Goal: Use online tool/utility: Use online tool/utility

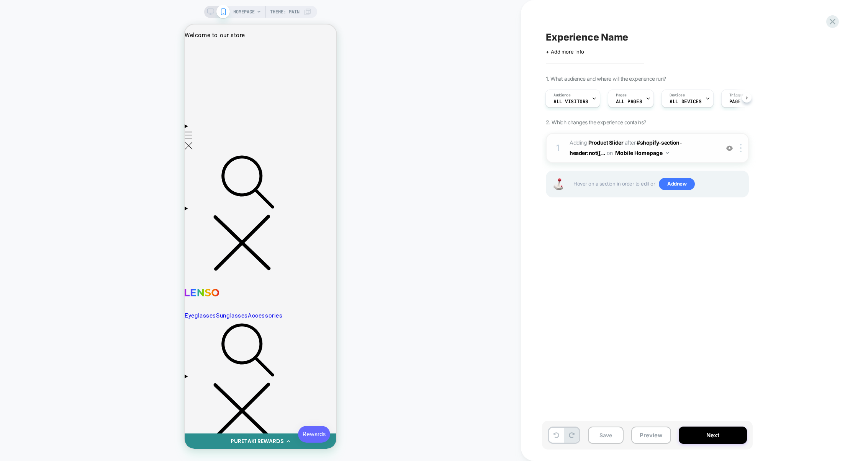
click at [653, 162] on div "1 #_loomi_addon_1760361772442 Adding Product Slider AFTER #shopify-section-head…" at bounding box center [647, 148] width 203 height 30
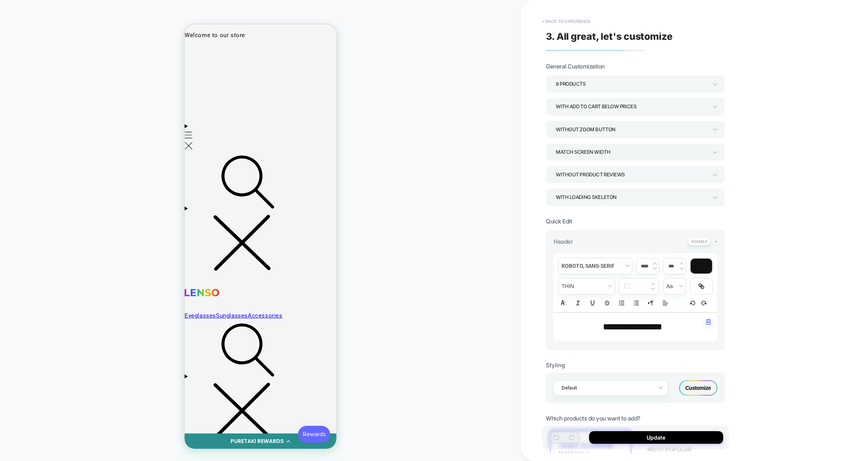
click at [577, 21] on button "< Back to experience" at bounding box center [566, 21] width 56 height 12
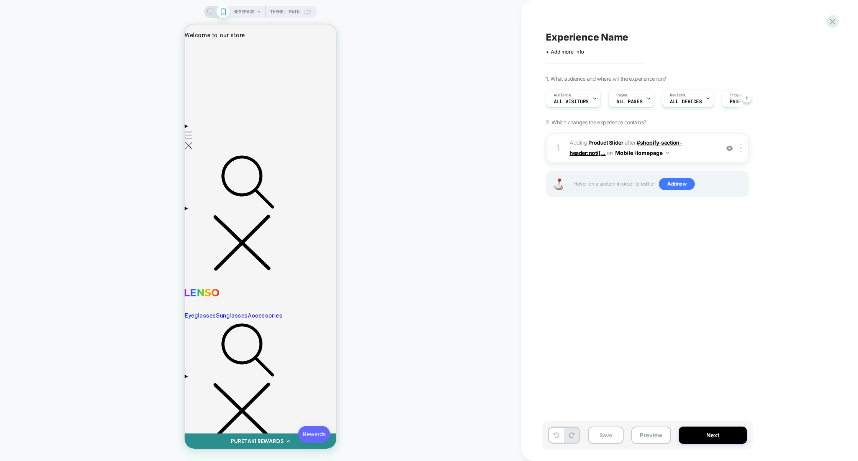
scroll to position [0, 0]
click at [744, 147] on div at bounding box center [742, 148] width 13 height 8
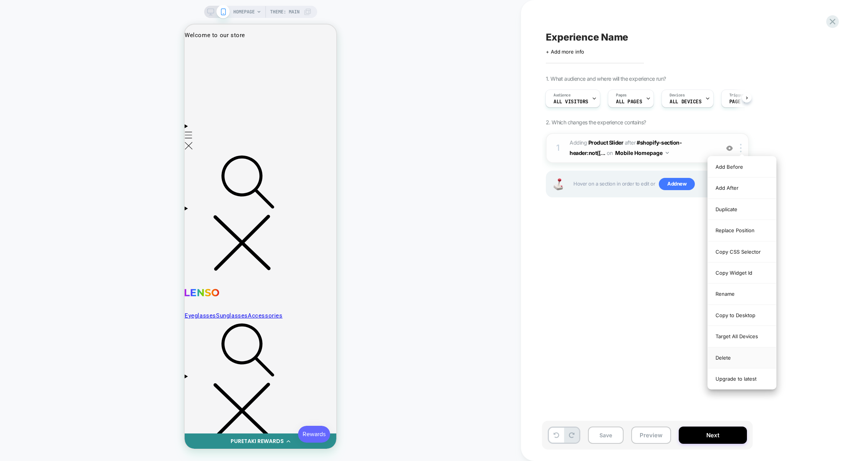
click at [731, 358] on div "Delete" at bounding box center [742, 358] width 68 height 21
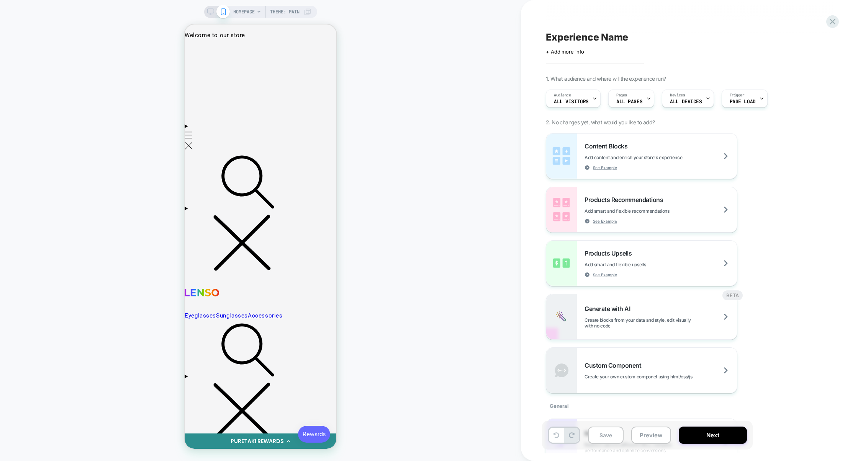
scroll to position [0, 0]
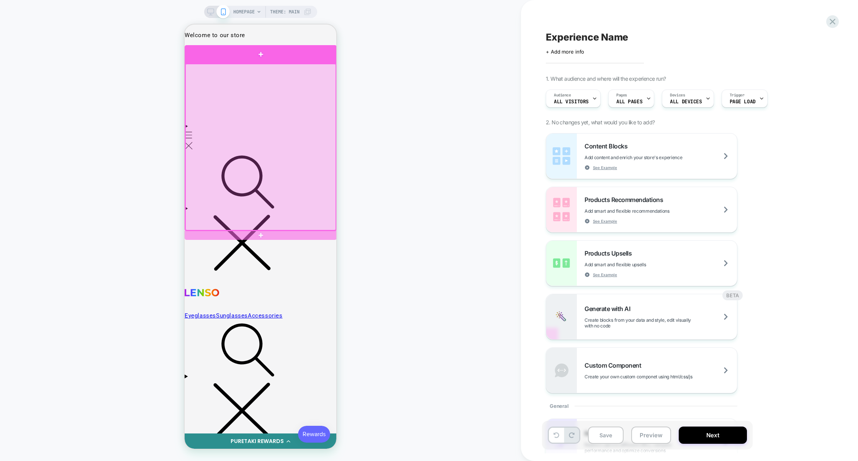
click at [308, 58] on div at bounding box center [261, 54] width 152 height 18
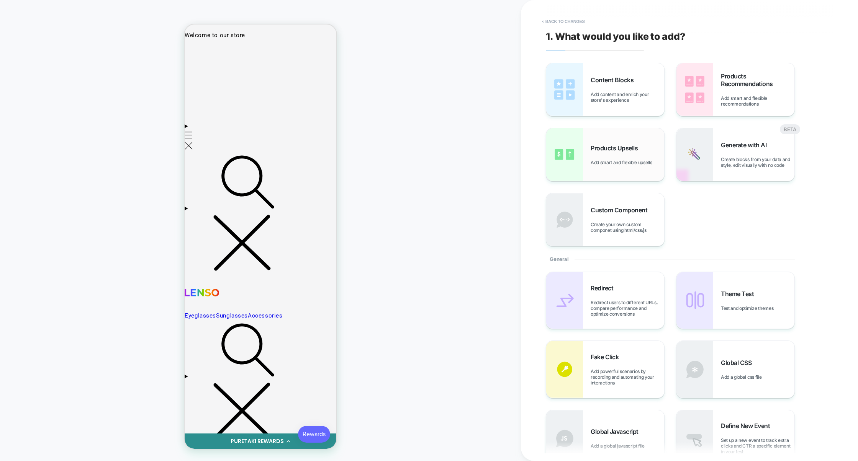
click at [641, 148] on span "Products Upsells" at bounding box center [615, 148] width 51 height 8
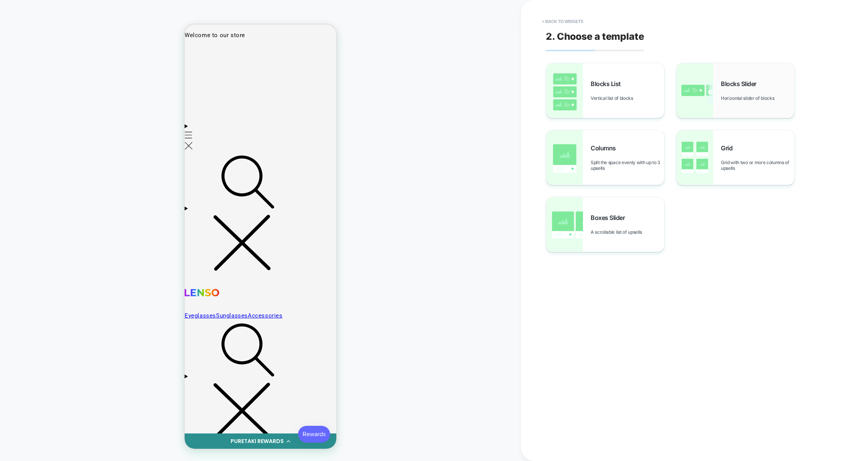
click at [742, 115] on div "Blocks Slider Horizontal slider of blocks" at bounding box center [735, 90] width 118 height 55
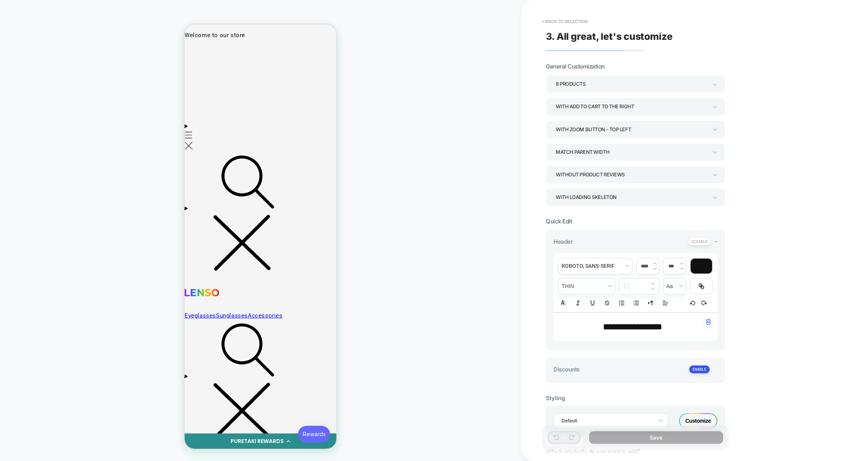
click at [612, 132] on div "With Zoom Button - Top Left" at bounding box center [632, 129] width 152 height 10
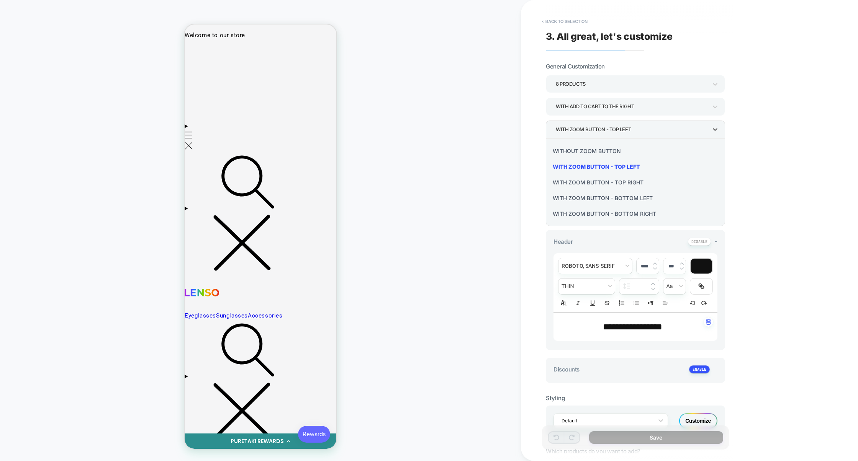
click at [604, 211] on div "With Zoom Button - Bottom Right" at bounding box center [635, 214] width 173 height 16
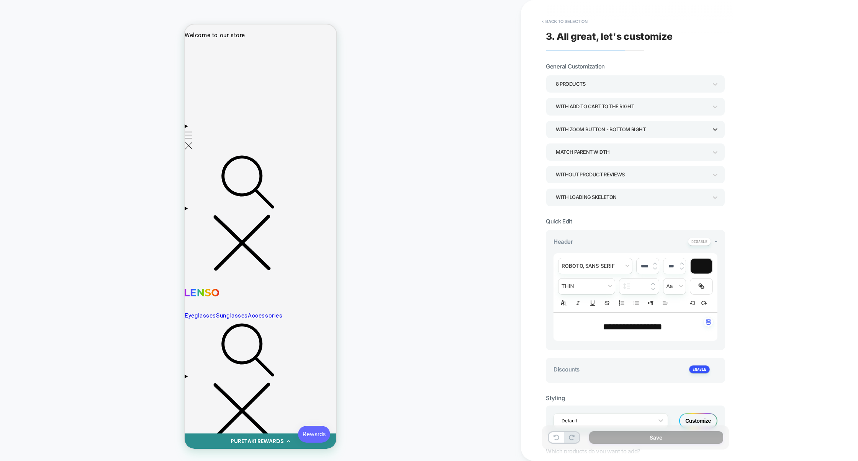
click at [616, 131] on div "With Zoom Button - Bottom Right" at bounding box center [632, 129] width 152 height 10
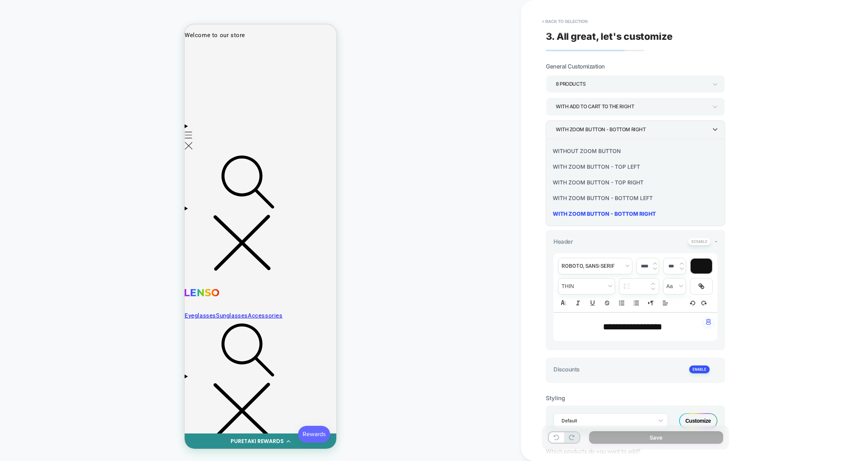
click at [589, 152] on div "Without Zoom Button" at bounding box center [635, 151] width 173 height 16
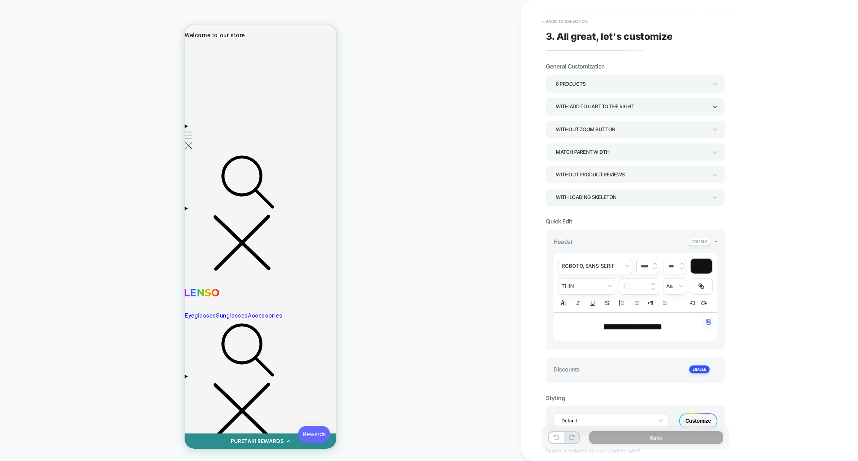
click at [604, 110] on div "With add to cart to the right" at bounding box center [632, 106] width 152 height 10
click at [606, 158] on div "With add to cart below prices" at bounding box center [635, 160] width 173 height 16
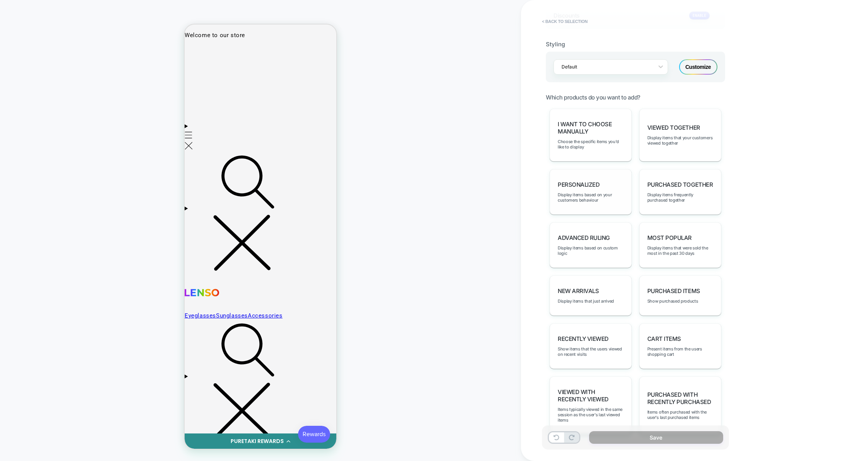
scroll to position [356, 0]
click at [608, 151] on div "I want to choose manually Choose the specific items you'd like to display" at bounding box center [591, 133] width 82 height 53
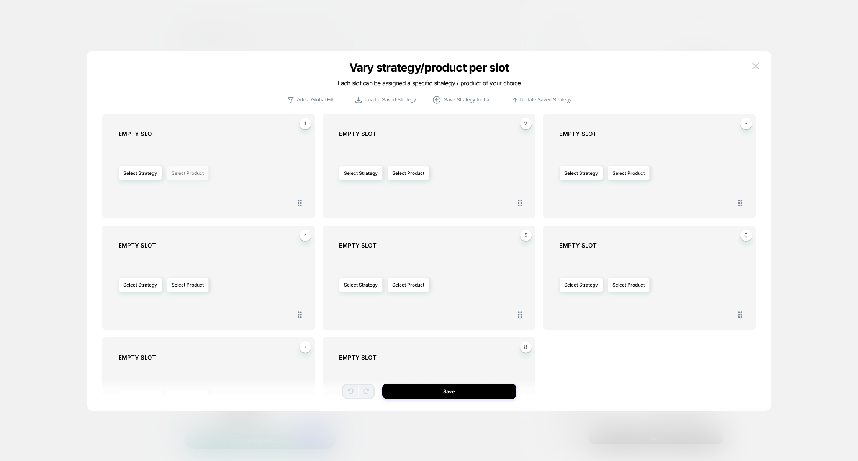
click at [208, 174] on button "Select Product" at bounding box center [188, 173] width 42 height 14
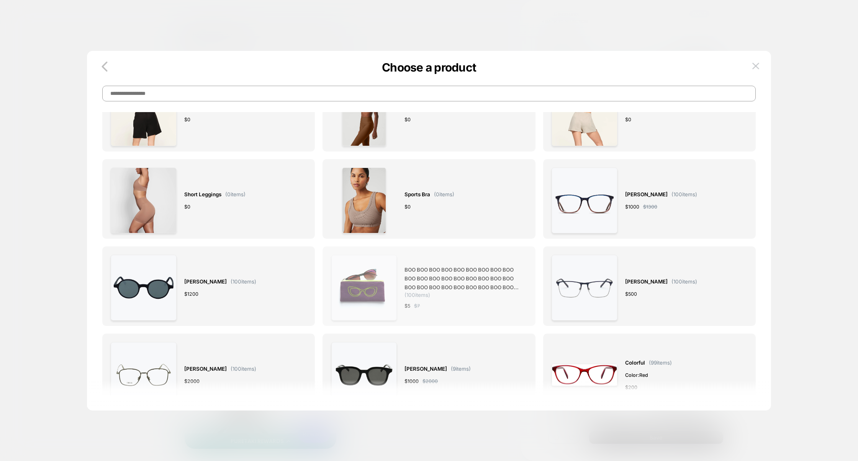
scroll to position [157, 0]
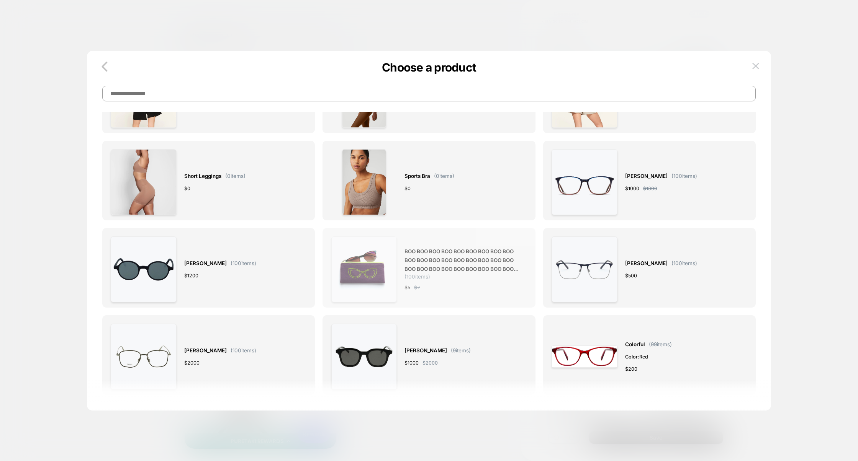
click at [432, 258] on span "BOO BOO BOO BOO BOO BOO BOO BOO BOO BOO BOO BOO BOO BOO BOO BOO BOO BOO BOO BOO…" at bounding box center [461, 260] width 115 height 26
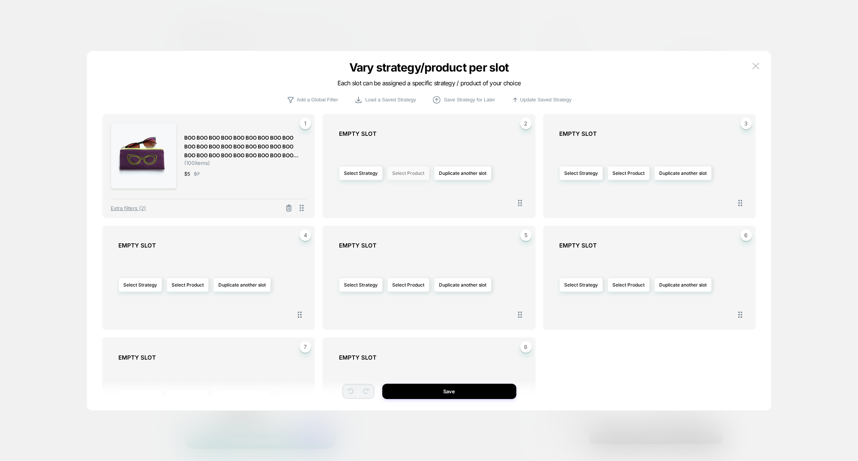
click at [401, 172] on button "Select Product" at bounding box center [408, 173] width 42 height 14
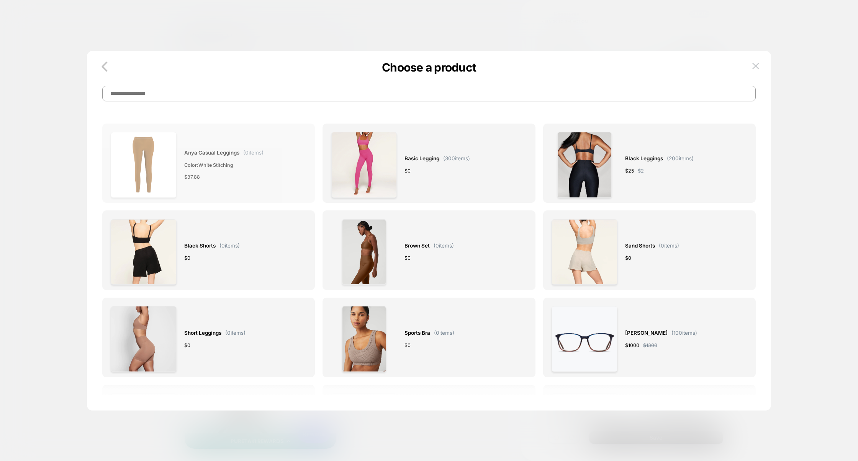
click at [229, 148] on div "Anya Casual Leggings ( 0 items) Color: White stitching $ 37.88" at bounding box center [223, 165] width 79 height 66
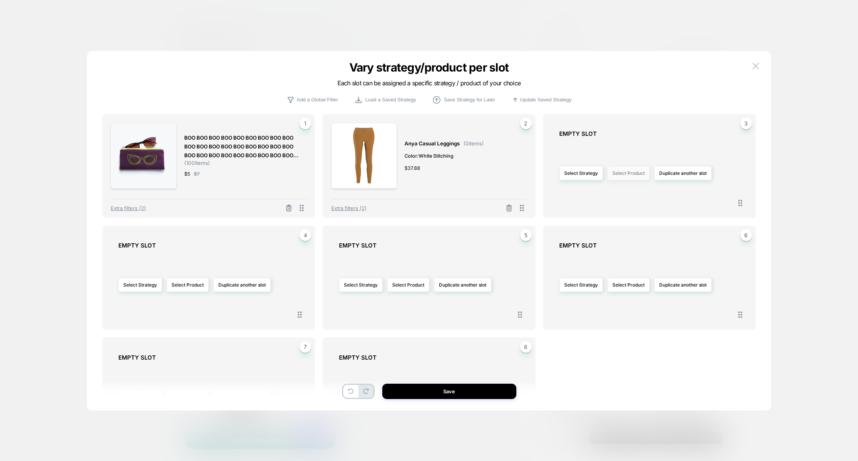
click at [618, 171] on button "Select Product" at bounding box center [628, 173] width 42 height 14
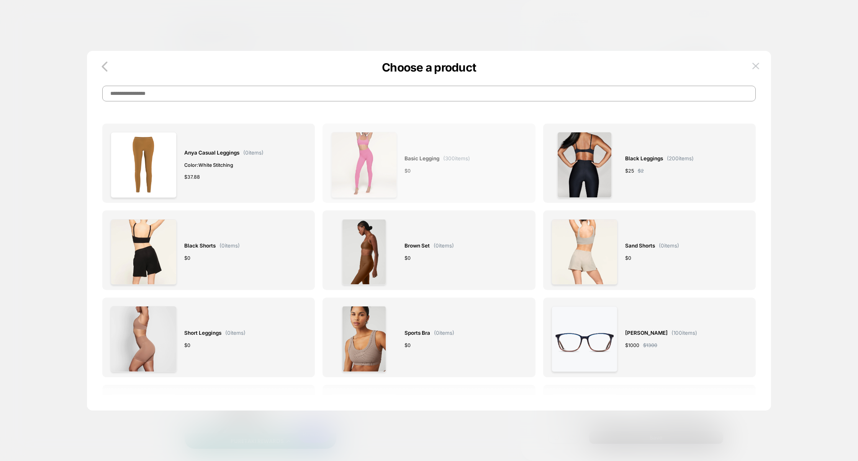
click at [487, 183] on div "Basic legging ( 300 items) $ 0" at bounding box center [429, 165] width 196 height 66
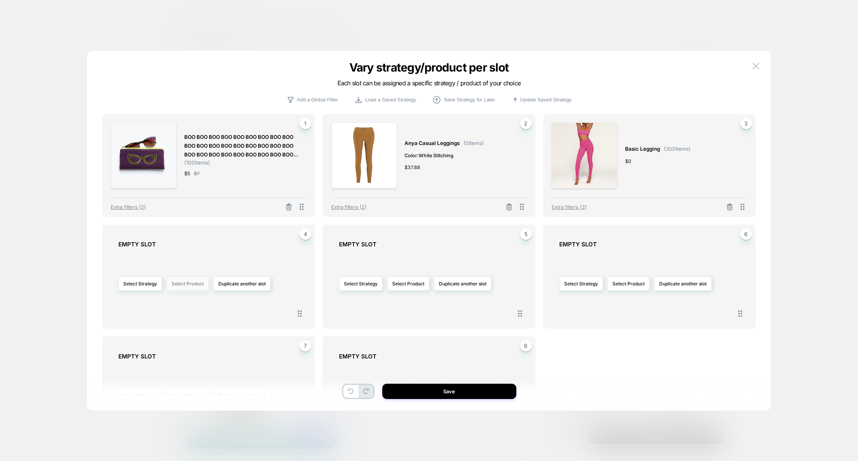
click at [193, 281] on button "Select Product" at bounding box center [188, 284] width 42 height 14
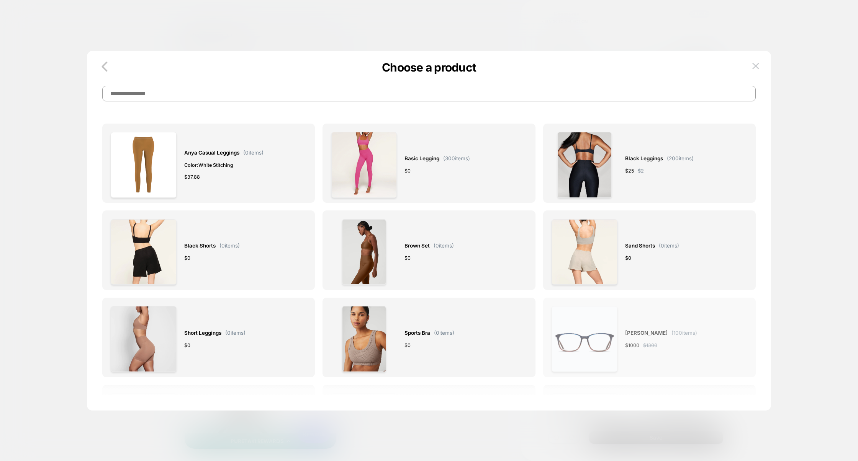
click at [636, 352] on div "[PERSON_NAME] ( 100 items) $ 1000 $ 1300" at bounding box center [661, 339] width 72 height 66
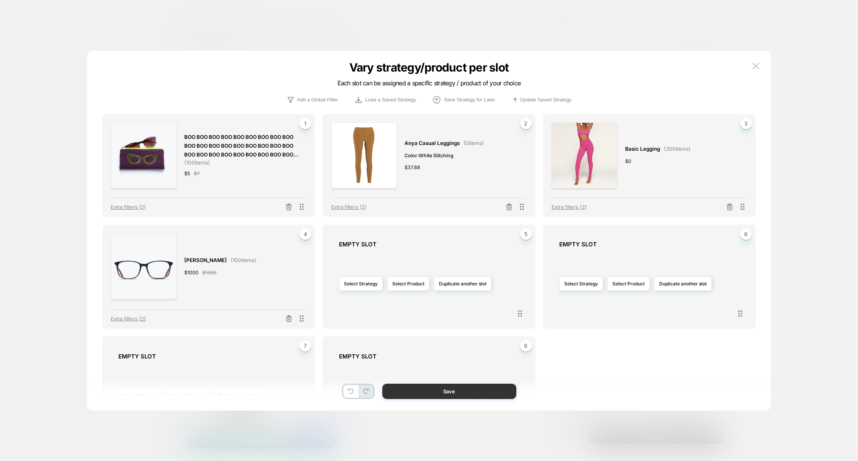
click at [455, 387] on button "Save" at bounding box center [449, 391] width 134 height 15
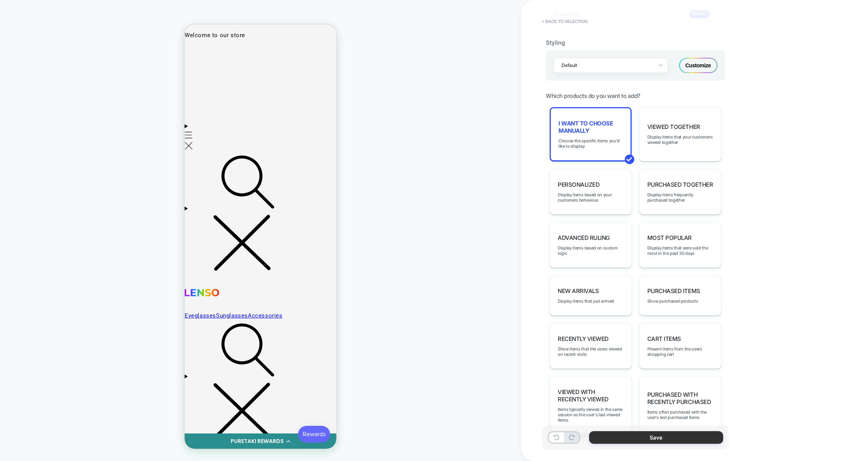
click at [648, 438] on button "Save" at bounding box center [656, 438] width 134 height 13
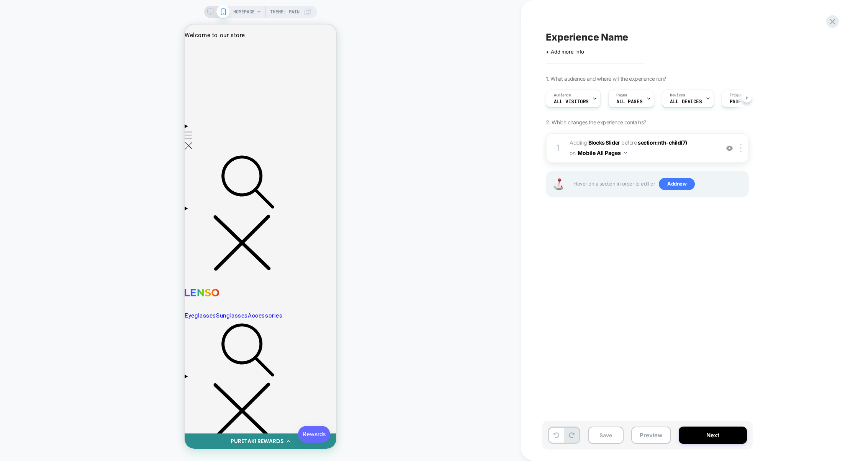
scroll to position [0, 0]
click at [640, 438] on button "Preview" at bounding box center [651, 435] width 40 height 17
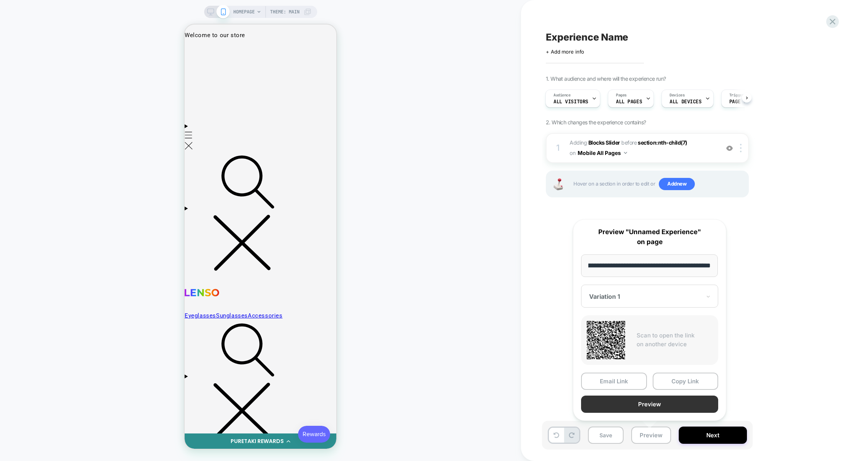
scroll to position [0, 0]
click at [651, 408] on button "Preview" at bounding box center [649, 404] width 137 height 17
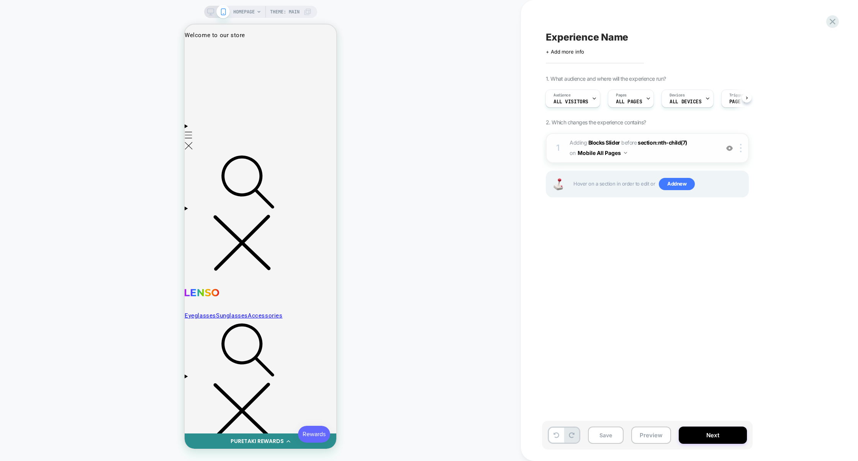
click at [650, 155] on span "#_loomi_addon_1760366401717 Adding Blocks Slider BEFORE section:nth-child(7) se…" at bounding box center [642, 148] width 146 height 21
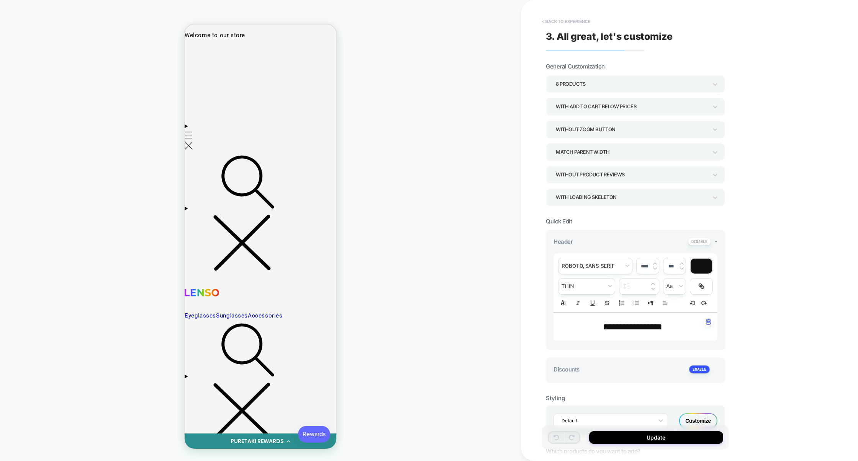
click at [571, 20] on button "< Back to experience" at bounding box center [566, 21] width 56 height 12
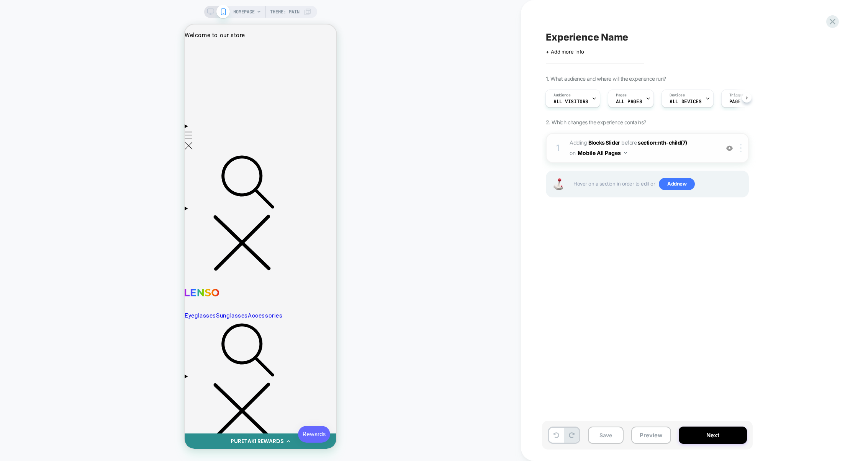
click at [741, 151] on img at bounding box center [741, 148] width 2 height 8
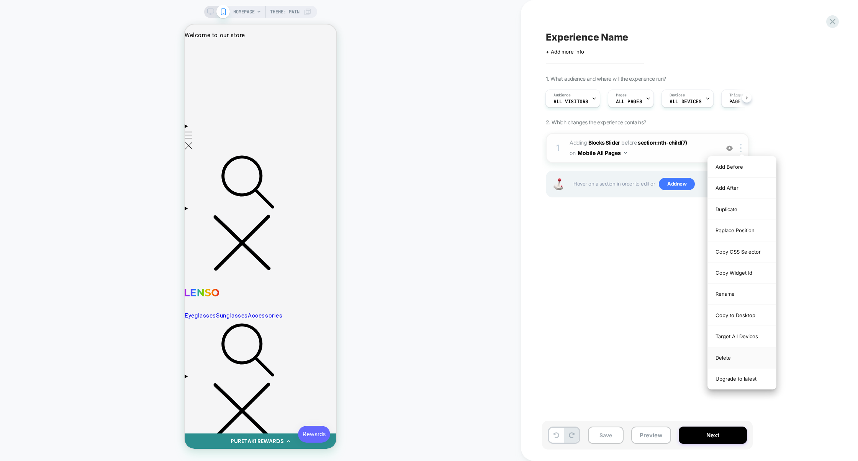
click at [729, 358] on div "Delete" at bounding box center [742, 358] width 68 height 21
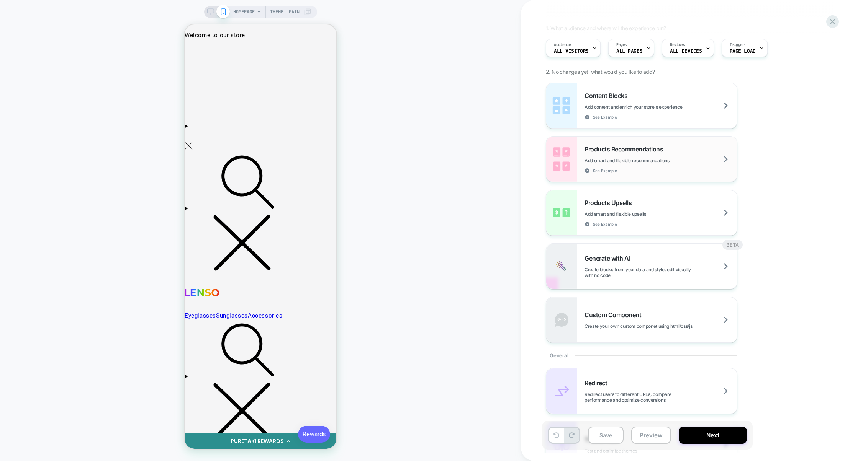
scroll to position [52, 0]
click at [680, 227] on div "Products Upsells Add smart and flexible upsells See Example" at bounding box center [641, 210] width 191 height 45
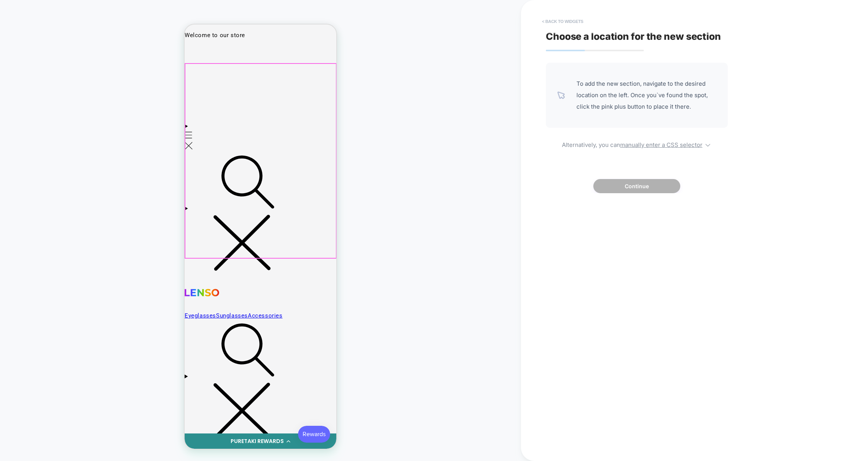
click at [571, 22] on button "< Back to widgets" at bounding box center [562, 21] width 49 height 12
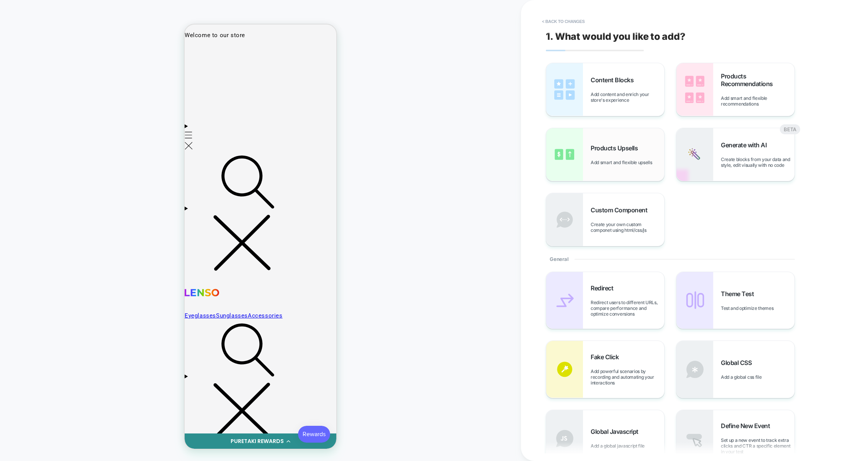
click at [630, 134] on div "Products Upsells Add smart and flexible upsells" at bounding box center [605, 154] width 118 height 53
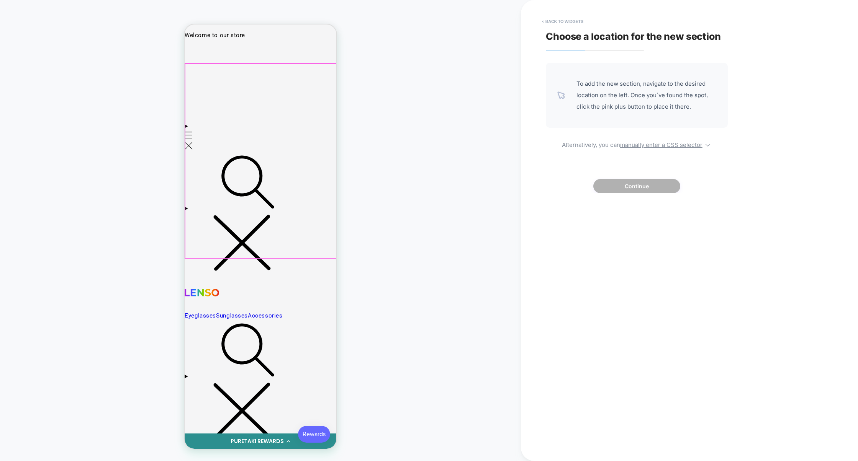
click at [315, 98] on div at bounding box center [260, 161] width 150 height 194
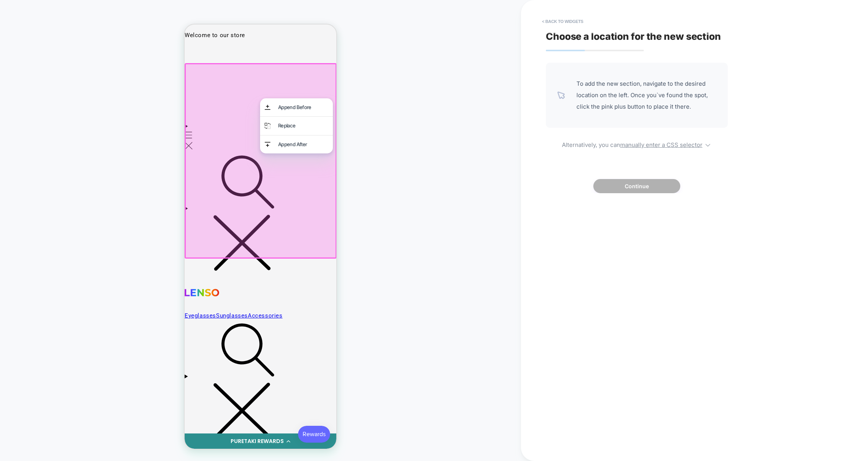
click at [290, 107] on header "Eyeglasses Sunglasses Accessories Search" at bounding box center [261, 359] width 152 height 505
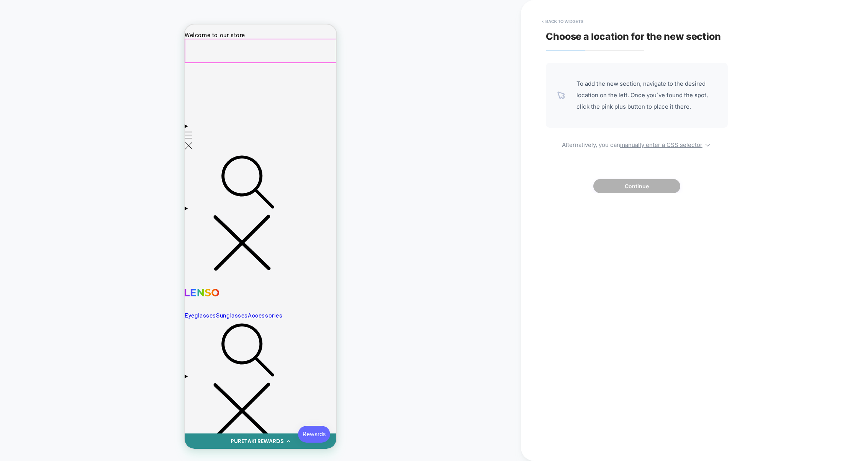
click at [292, 107] on header "Eyeglasses Sunglasses Accessories Search" at bounding box center [261, 359] width 152 height 505
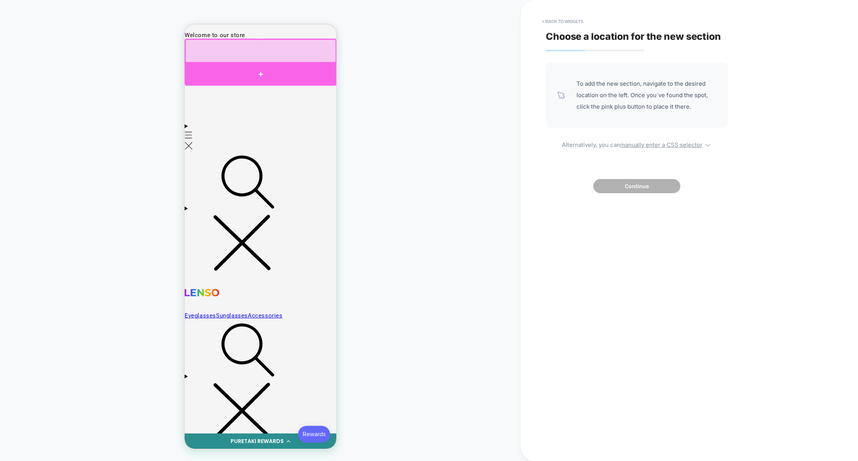
click at [284, 75] on div at bounding box center [261, 74] width 152 height 23
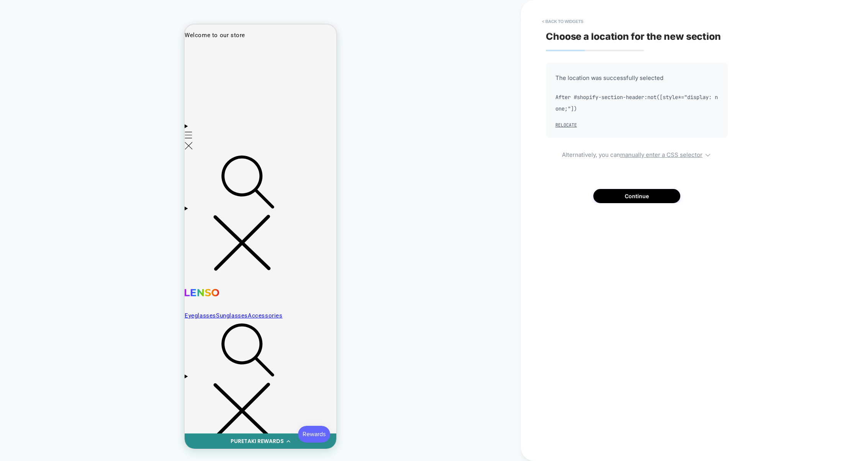
click at [653, 203] on div "Choose a location for the new section The location was successfully selected Af…" at bounding box center [685, 231] width 287 height 446
click at [652, 200] on button "Continue" at bounding box center [636, 196] width 87 height 14
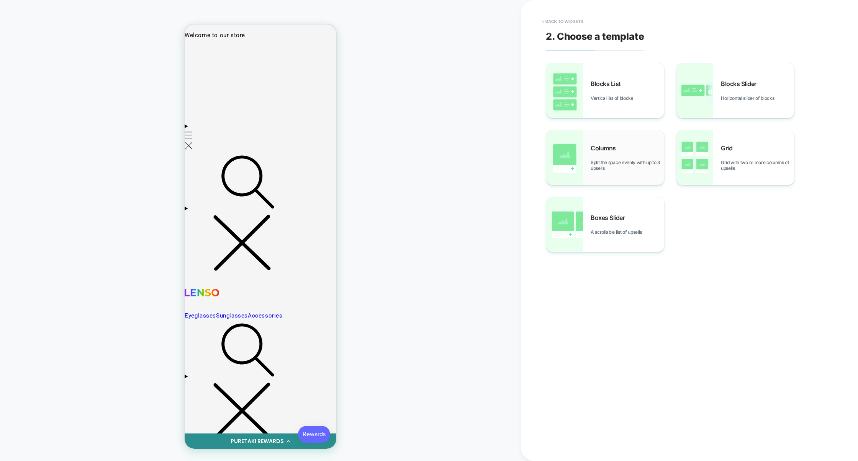
click at [626, 150] on div "Columns Split the space evenly with up to 3 upsells" at bounding box center [627, 157] width 74 height 27
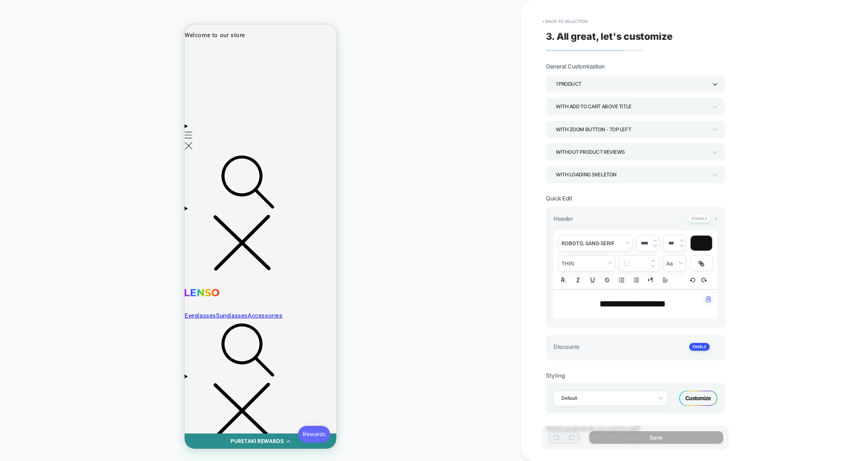
click at [619, 83] on div "1 Product" at bounding box center [632, 84] width 152 height 10
click at [572, 136] on div "3 Products" at bounding box center [635, 137] width 173 height 16
click at [601, 105] on div "With add to cart above title" at bounding box center [632, 106] width 152 height 10
click at [587, 173] on div "With add to cart below prices" at bounding box center [635, 176] width 173 height 16
click at [583, 22] on button "< Back to selection" at bounding box center [564, 21] width 53 height 12
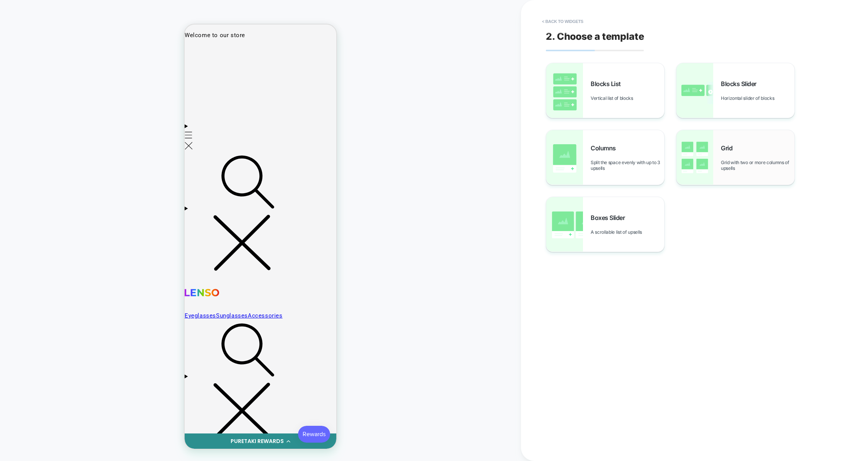
click at [704, 179] on img at bounding box center [694, 157] width 37 height 55
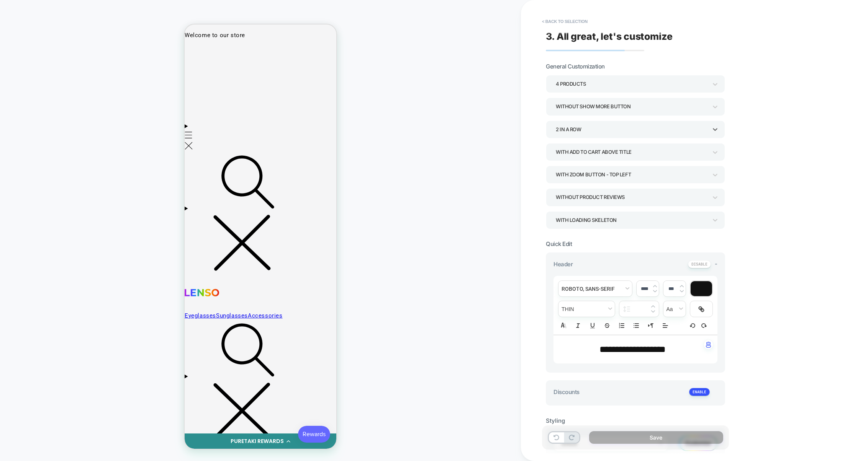
click at [577, 127] on div "2 In a Row" at bounding box center [632, 129] width 152 height 10
click at [566, 182] on div "3 In a Row" at bounding box center [635, 183] width 173 height 16
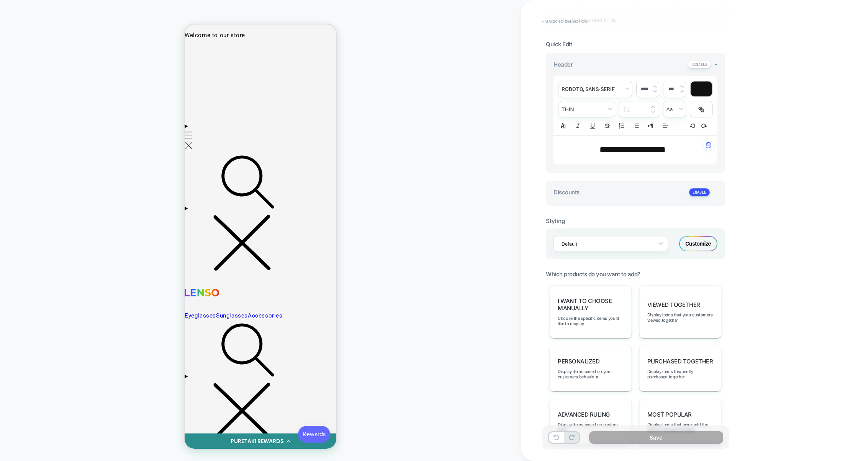
scroll to position [0, 0]
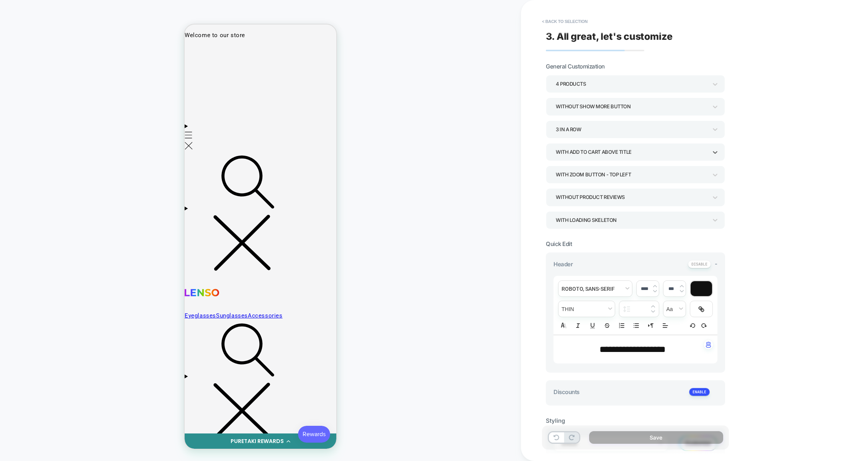
click at [598, 154] on div "With add to cart above title" at bounding box center [632, 152] width 152 height 10
click at [580, 219] on div "With add to cart below prices" at bounding box center [635, 221] width 173 height 16
click at [580, 27] on button "< Back to selection" at bounding box center [564, 21] width 53 height 12
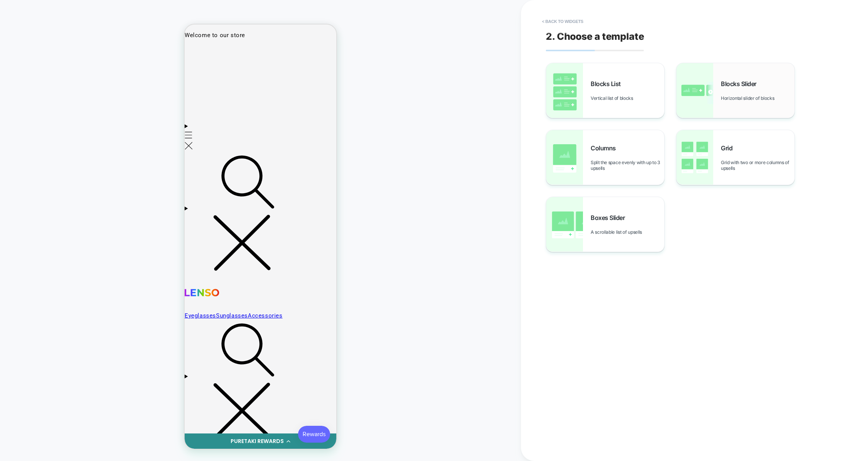
click at [723, 99] on span "Horizontal slider of blocks" at bounding box center [749, 98] width 57 height 6
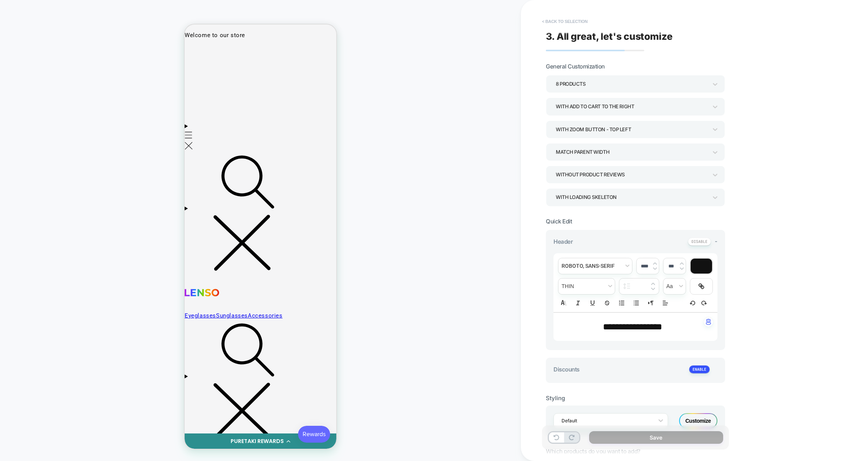
click at [567, 19] on button "< Back to selection" at bounding box center [564, 21] width 53 height 12
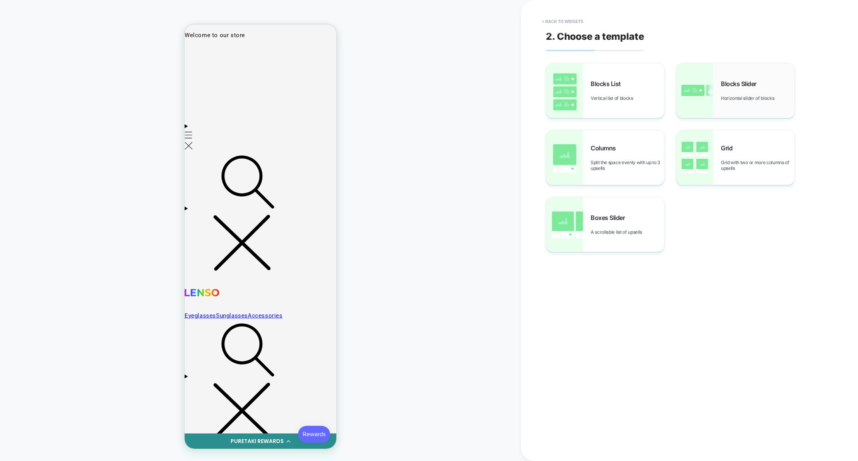
click at [742, 93] on div "Blocks Slider Horizontal slider of blocks" at bounding box center [758, 90] width 74 height 21
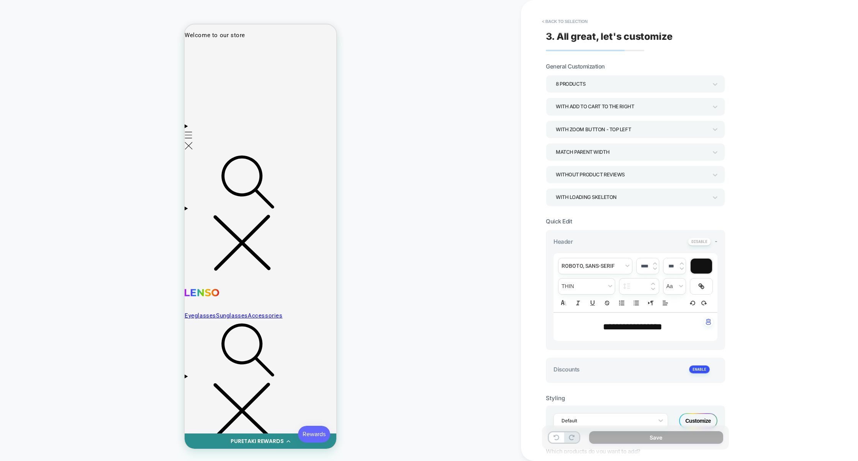
click at [612, 112] on div "With add to cart to the right" at bounding box center [632, 106] width 152 height 10
click at [619, 160] on div "With add to cart below prices" at bounding box center [635, 160] width 173 height 16
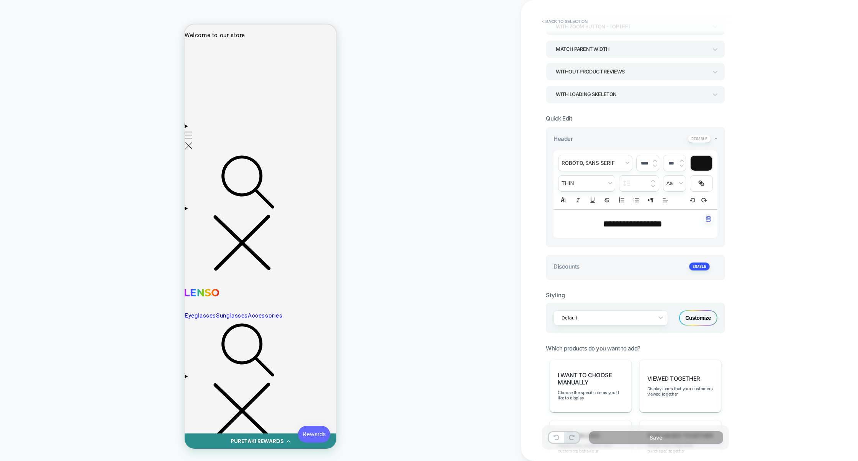
scroll to position [204, 0]
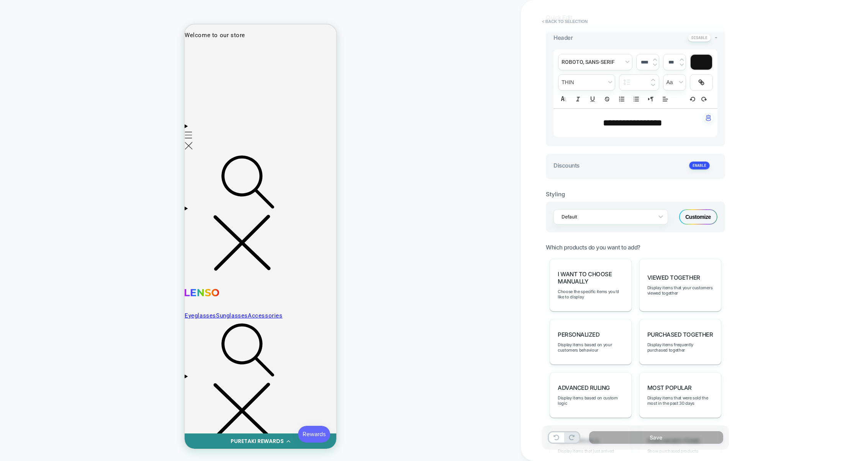
click at [703, 220] on div "Customize" at bounding box center [698, 216] width 38 height 15
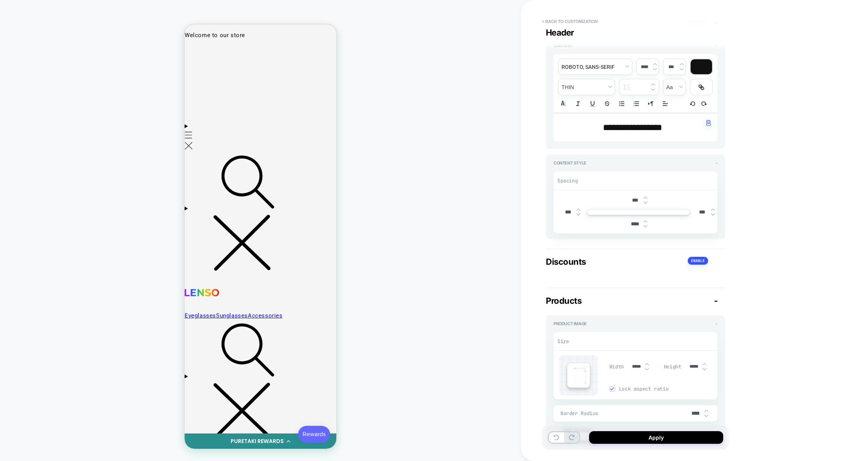
scroll to position [50, 0]
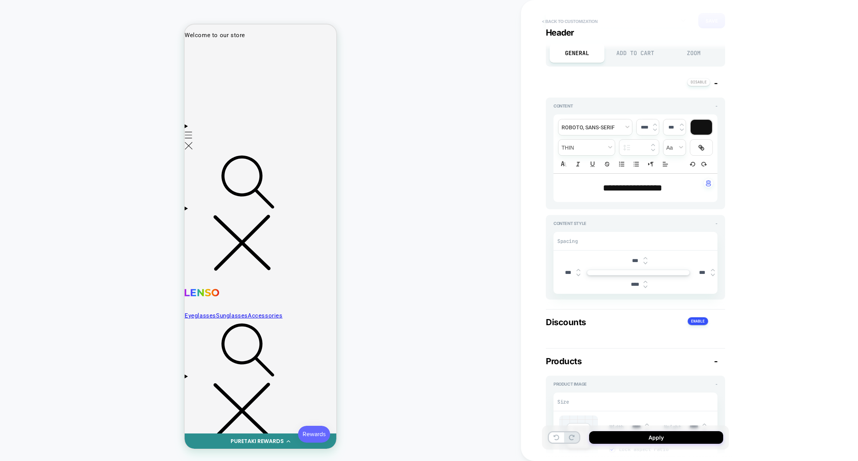
click at [579, 20] on button "< Back to customization" at bounding box center [569, 21] width 63 height 12
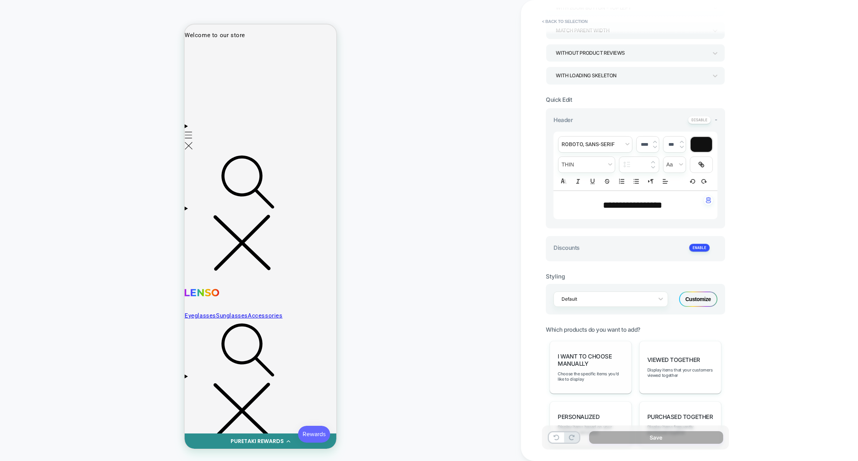
scroll to position [145, 0]
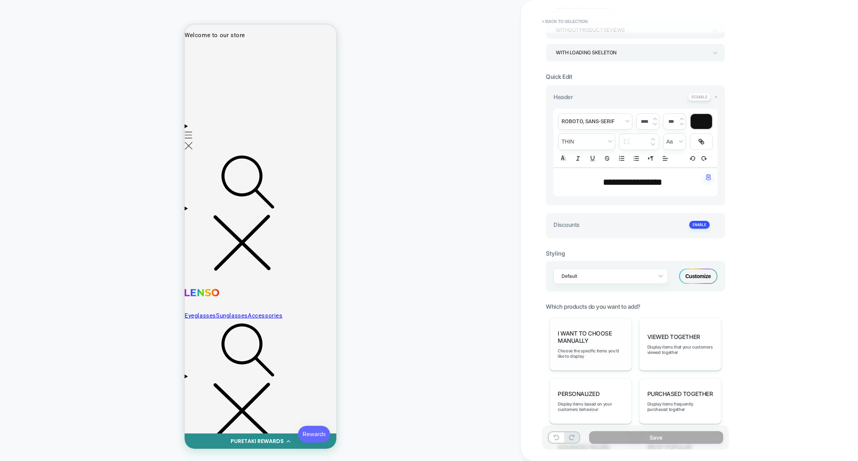
click at [587, 342] on span "I want to choose manually" at bounding box center [591, 337] width 66 height 15
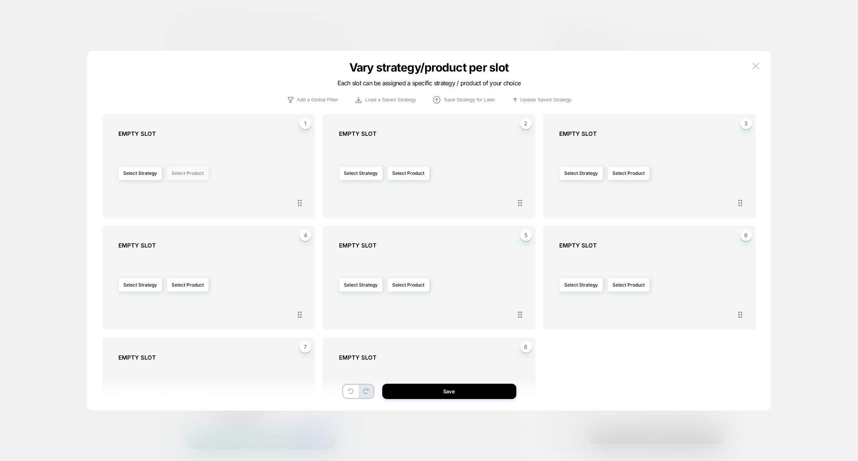
click at [176, 173] on button "Select Product" at bounding box center [188, 173] width 42 height 14
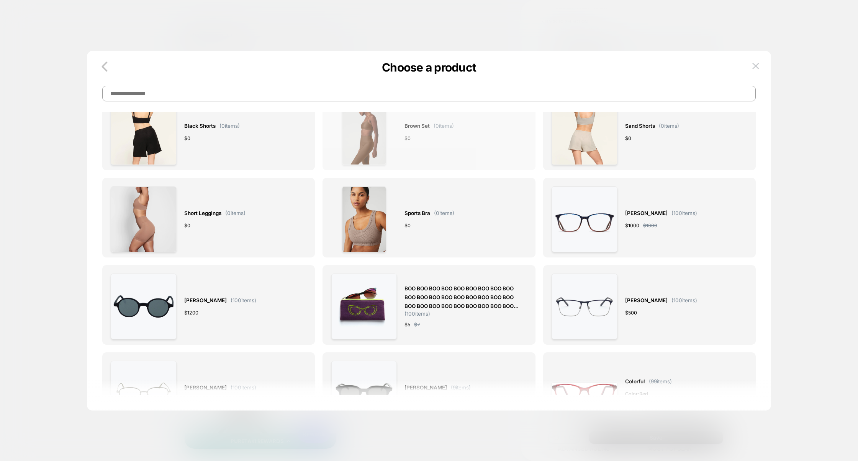
scroll to position [130, 0]
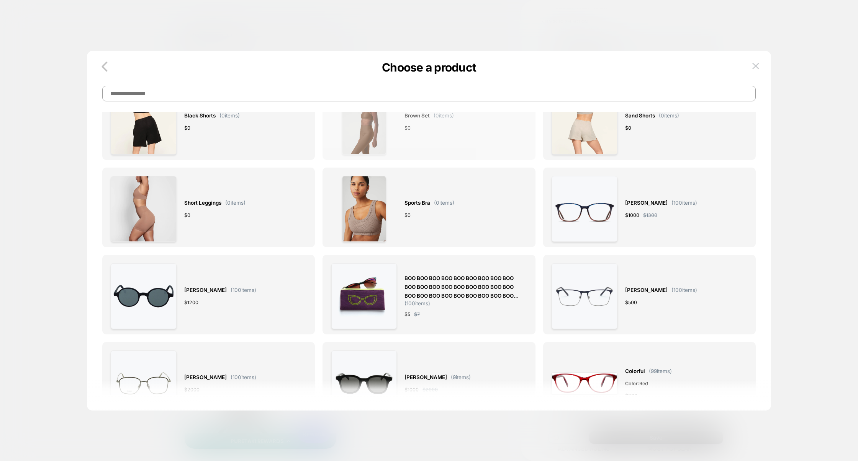
click at [403, 288] on div "BOO BOO BOO BOO BOO BOO BOO BOO BOO BOO BOO BOO BOO BOO BOO BOO BOO BOO BOO BOO…" at bounding box center [429, 296] width 196 height 66
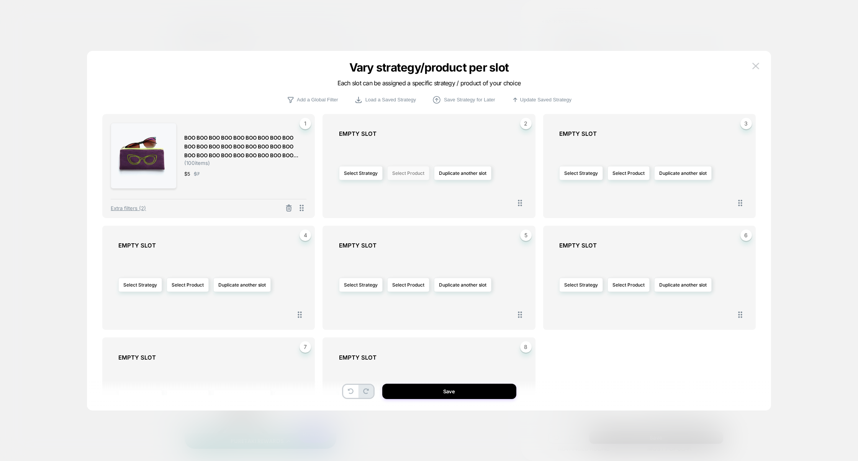
click at [404, 176] on button "Select Product" at bounding box center [408, 173] width 42 height 14
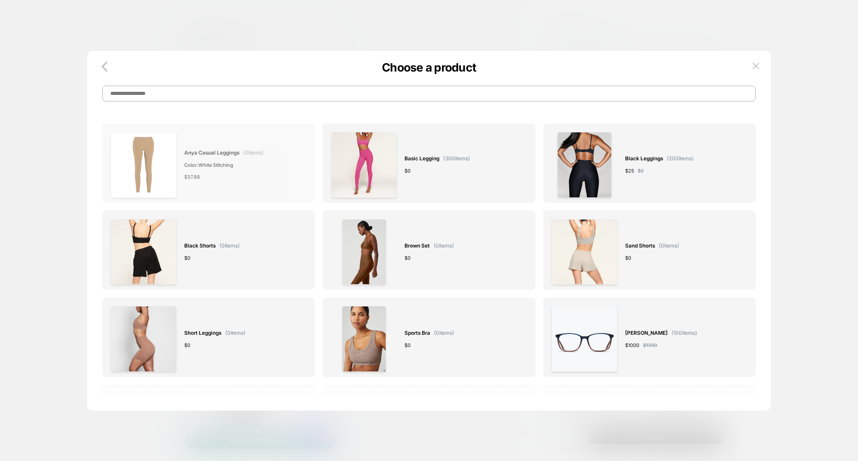
click at [268, 183] on div "Anya Casual Leggings ( 0 items) Color: White stitching $ 37.88" at bounding box center [209, 165] width 196 height 66
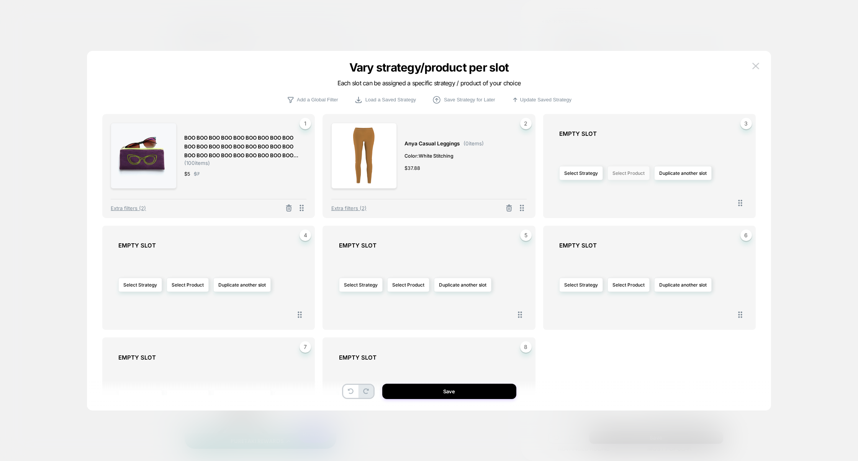
click at [645, 175] on button "Select Product" at bounding box center [628, 173] width 42 height 14
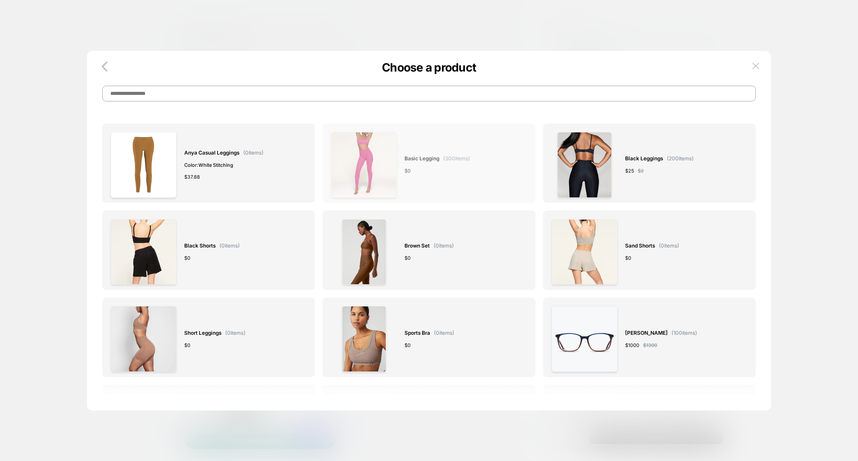
click at [468, 159] on span "( 300 items)" at bounding box center [456, 158] width 27 height 6
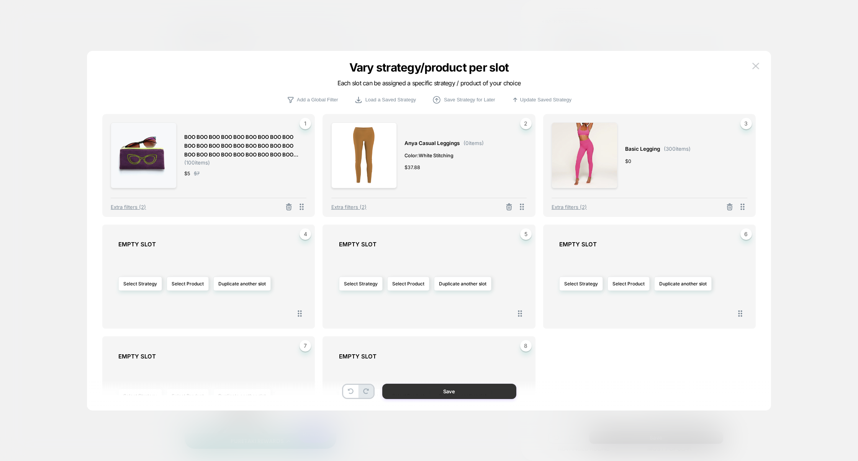
click at [465, 398] on button "Save" at bounding box center [449, 391] width 134 height 15
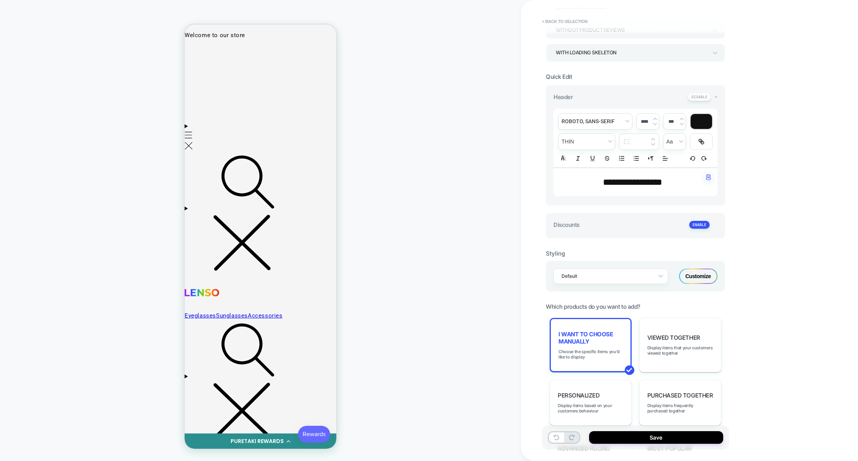
scroll to position [0, 79]
click at [649, 438] on button "Save" at bounding box center [656, 438] width 134 height 13
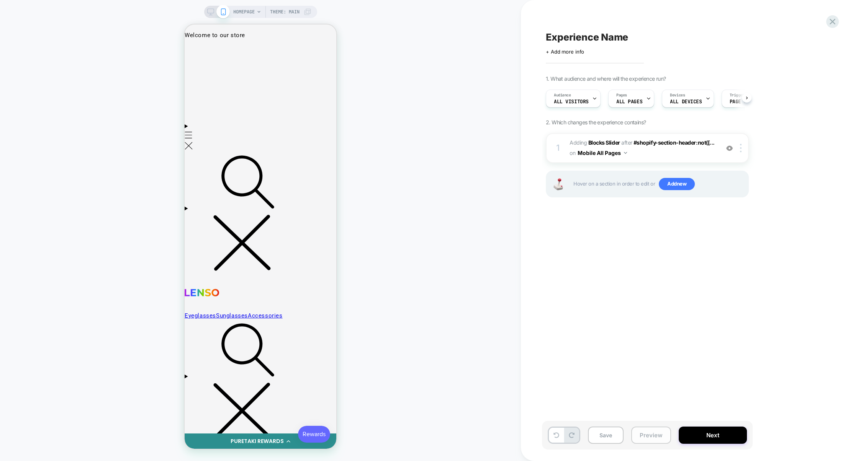
scroll to position [0, 0]
click at [649, 437] on button "Preview" at bounding box center [651, 435] width 40 height 17
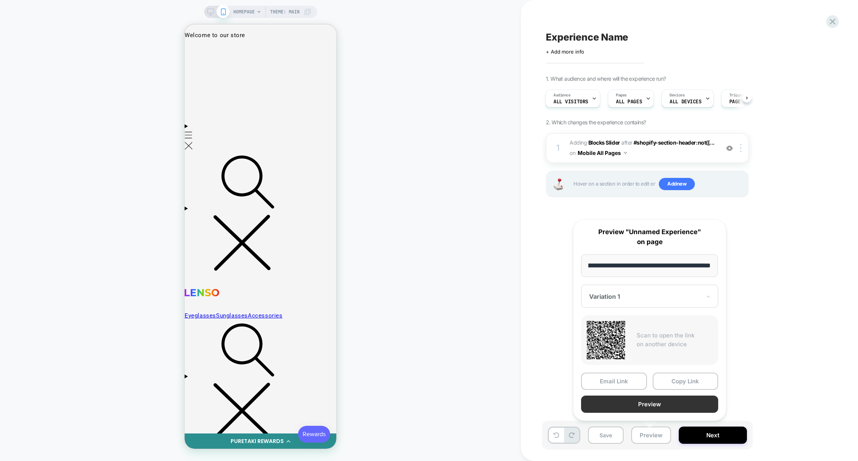
scroll to position [0, 0]
click at [655, 407] on button "Preview" at bounding box center [649, 404] width 137 height 17
